Goal: Transaction & Acquisition: Download file/media

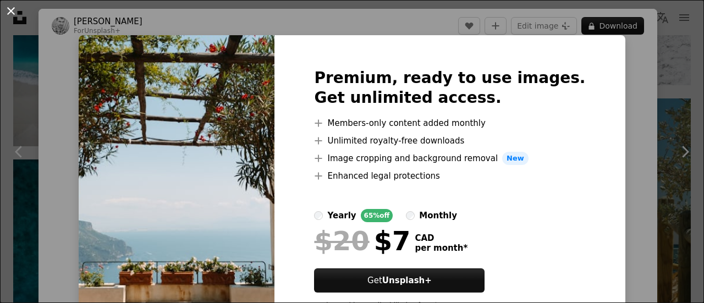
click at [8, 12] on button "An X shape" at bounding box center [10, 10] width 13 height 13
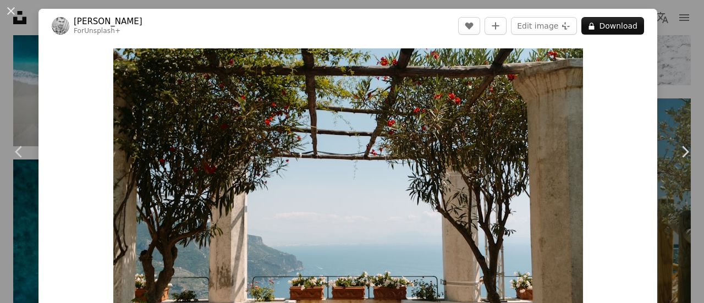
click at [675, 39] on div "An X shape Chevron left Chevron right [PERSON_NAME] For Unsplash+ A heart A plu…" at bounding box center [352, 151] width 704 height 303
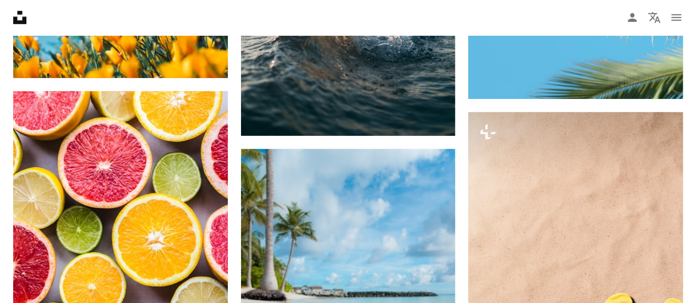
scroll to position [3629, 0]
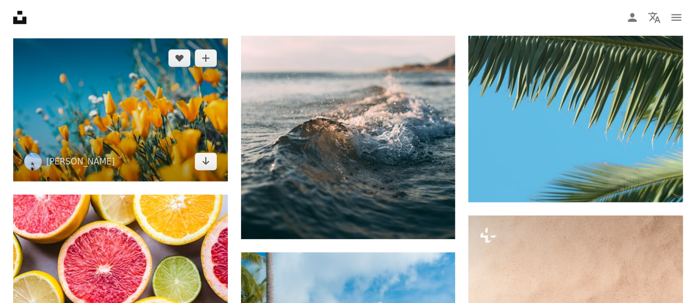
click at [205, 117] on img at bounding box center [120, 109] width 214 height 143
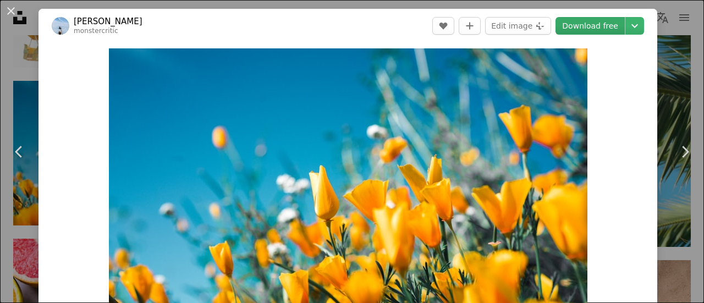
click at [581, 29] on link "Download free" at bounding box center [589, 26] width 69 height 18
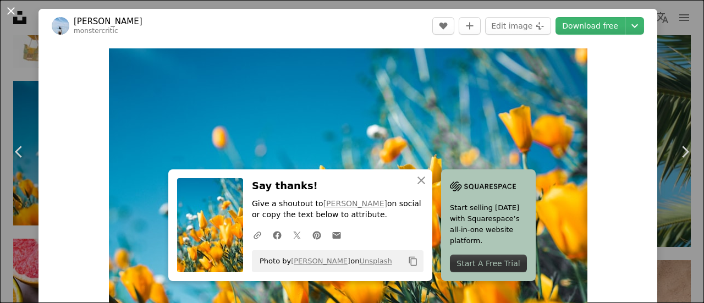
click at [8, 14] on button "An X shape" at bounding box center [10, 10] width 13 height 13
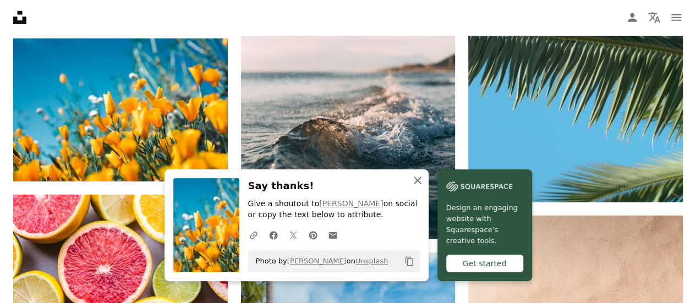
click at [417, 184] on icon "An X shape" at bounding box center [417, 180] width 13 height 13
